Goal: Use online tool/utility: Utilize a website feature to perform a specific function

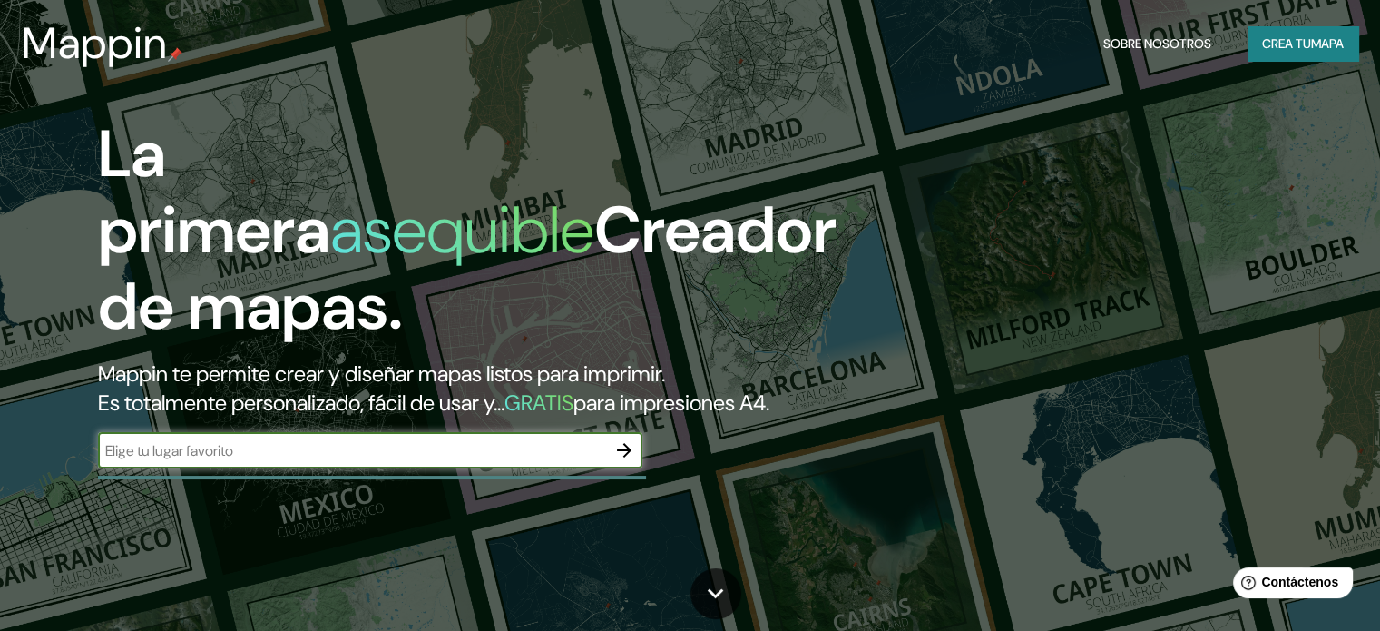
click at [324, 461] on input "text" at bounding box center [352, 450] width 508 height 21
type input "Surco"
click at [629, 461] on icon "button" at bounding box center [624, 450] width 22 height 22
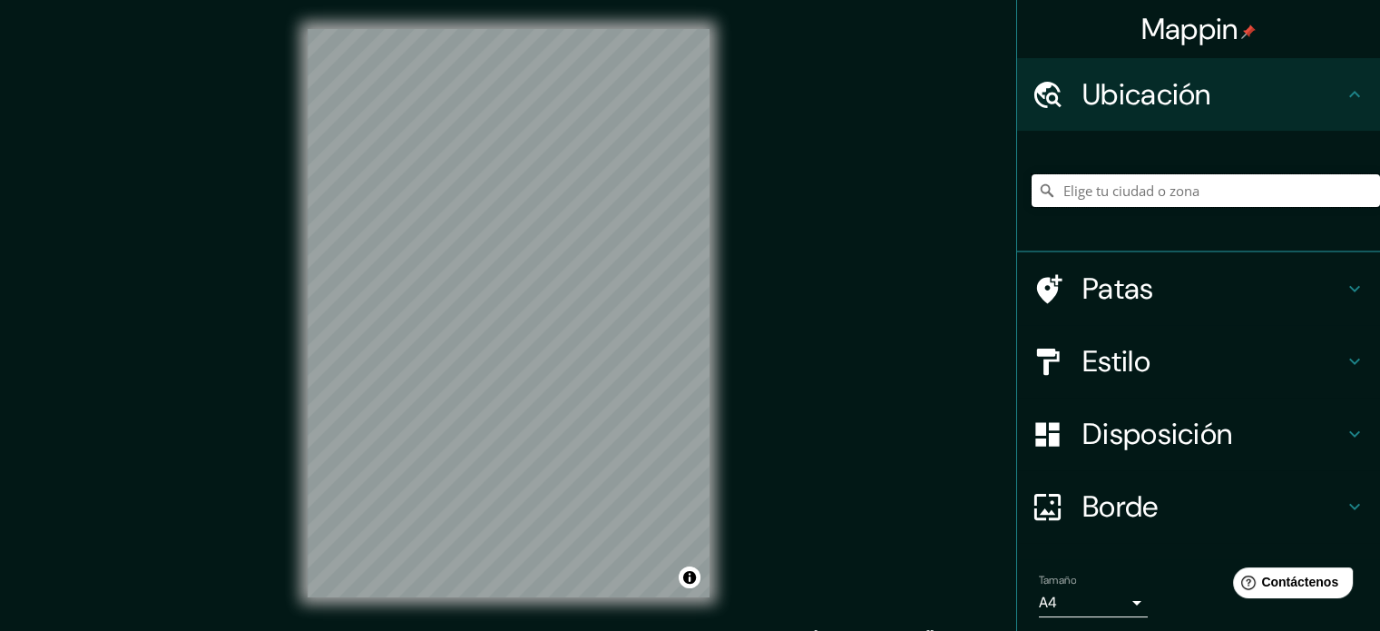
click at [1104, 191] on input "Elige tu ciudad o zona" at bounding box center [1206, 190] width 348 height 33
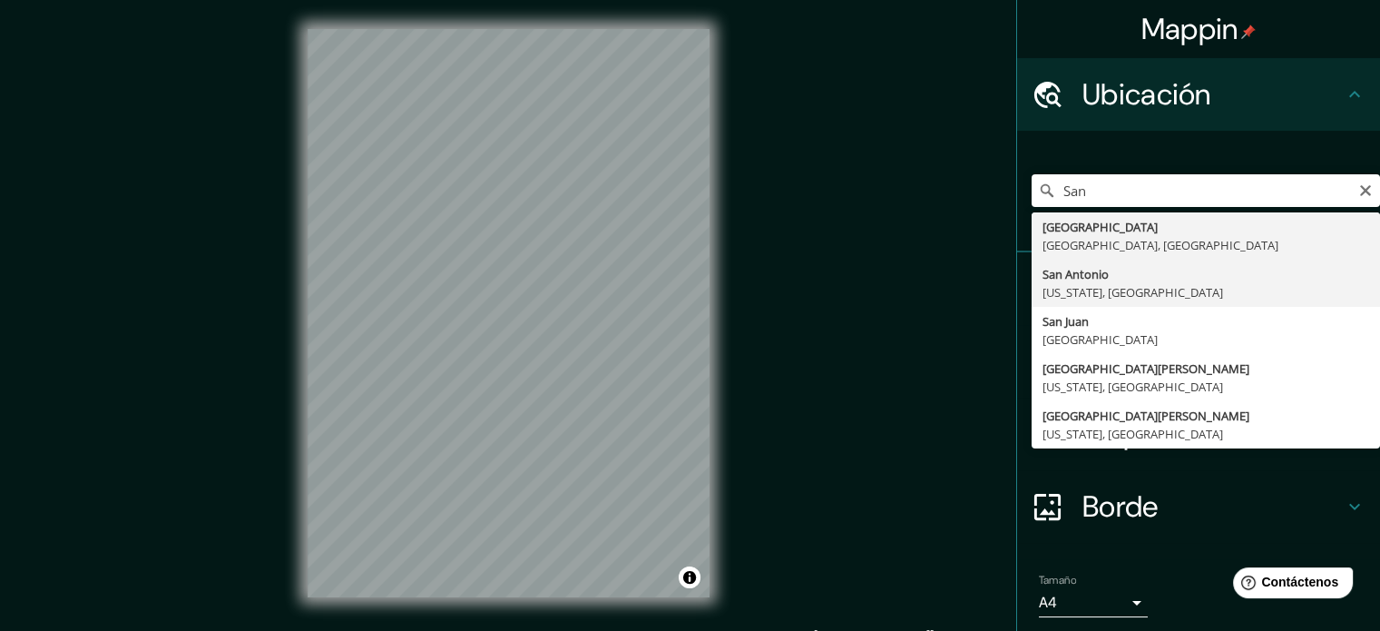
type input "[GEOGRAPHIC_DATA][PERSON_NAME], [US_STATE], [GEOGRAPHIC_DATA]"
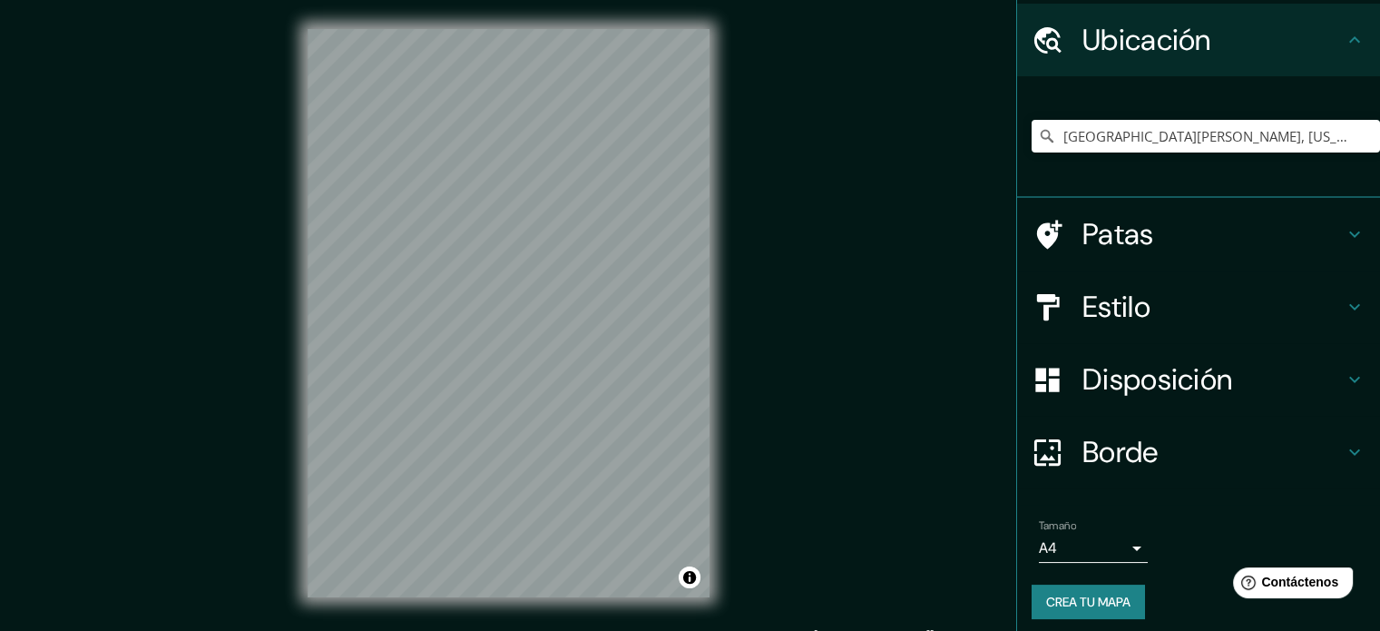
scroll to position [63, 0]
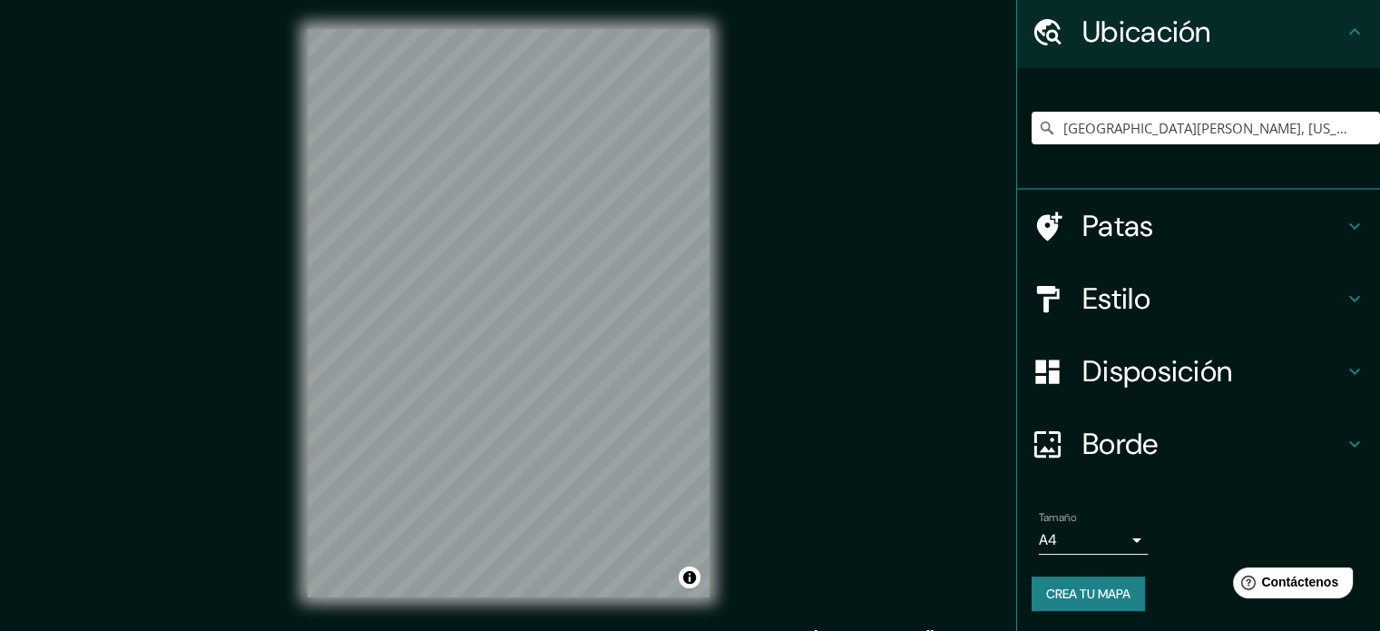
click at [1266, 369] on h4 "Disposición" at bounding box center [1213, 371] width 261 height 36
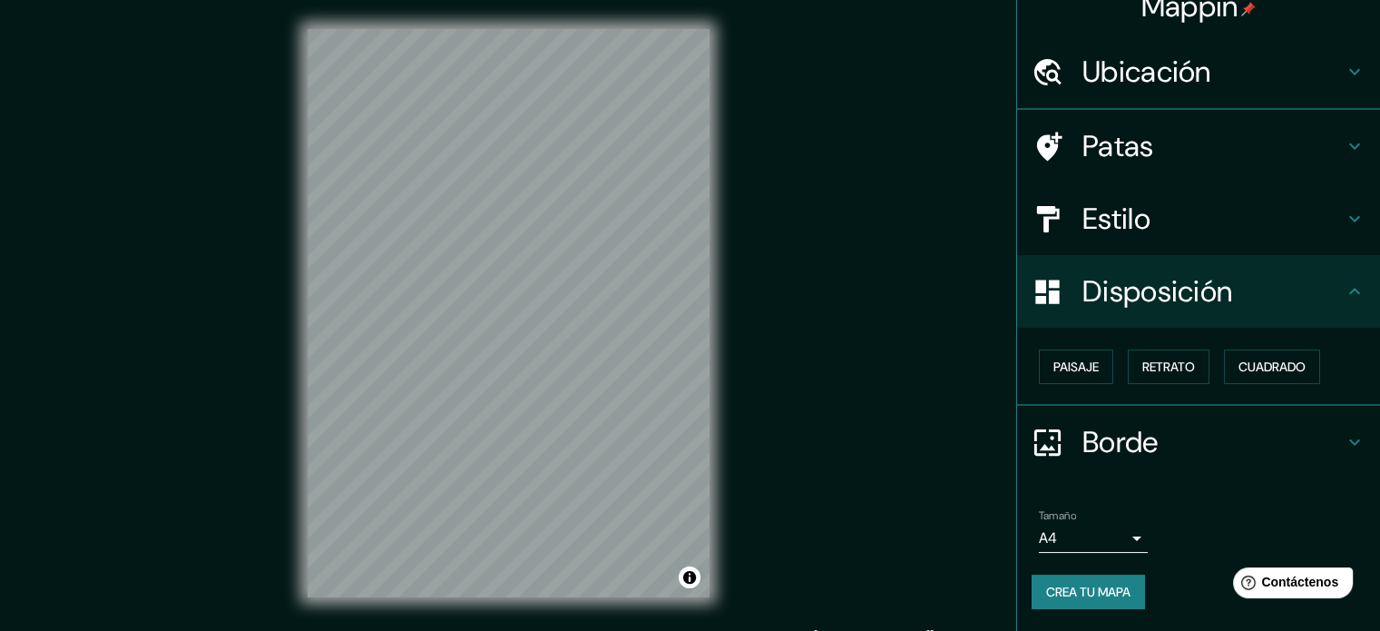
scroll to position [22, 0]
click at [1243, 359] on font "Cuadrado" at bounding box center [1272, 367] width 67 height 16
